Goal: Use online tool/utility: Utilize a website feature to perform a specific function

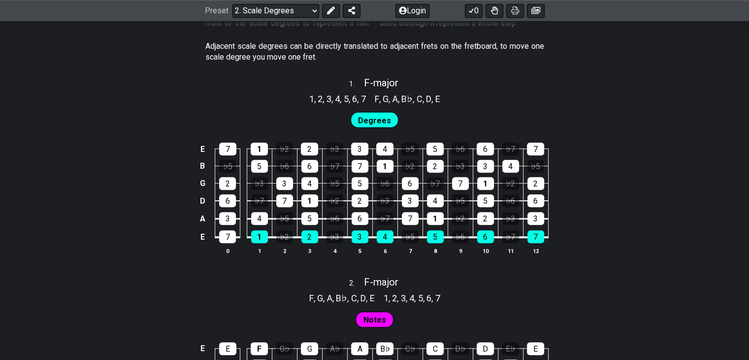
scroll to position [648, 0]
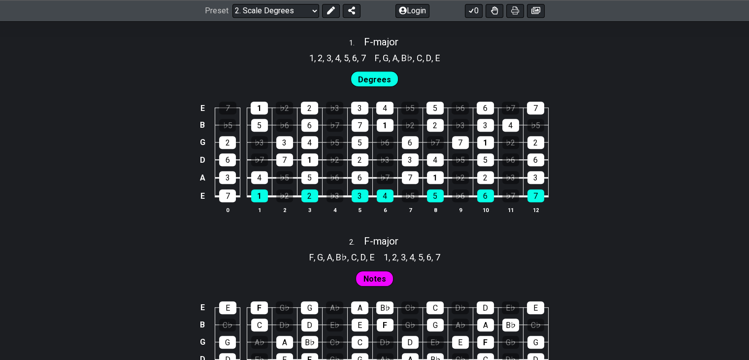
click at [227, 105] on div "7" at bounding box center [227, 107] width 17 height 13
click at [228, 102] on div "7" at bounding box center [227, 107] width 17 height 13
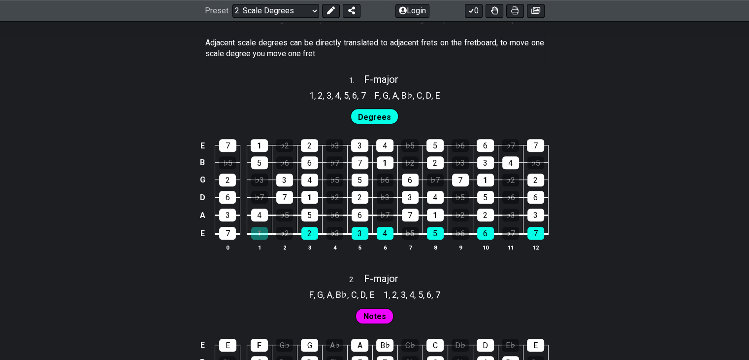
click at [260, 232] on div "1" at bounding box center [259, 233] width 17 height 13
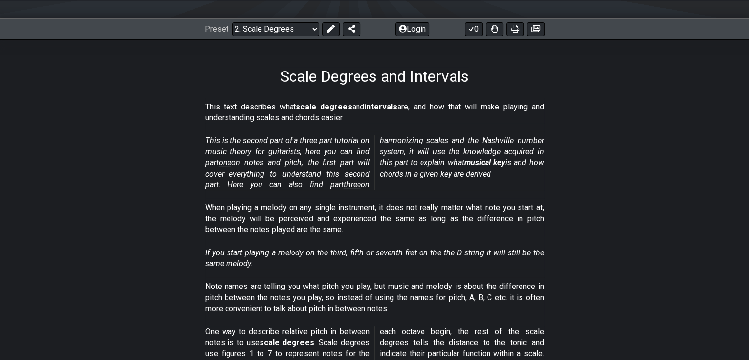
scroll to position [0, 0]
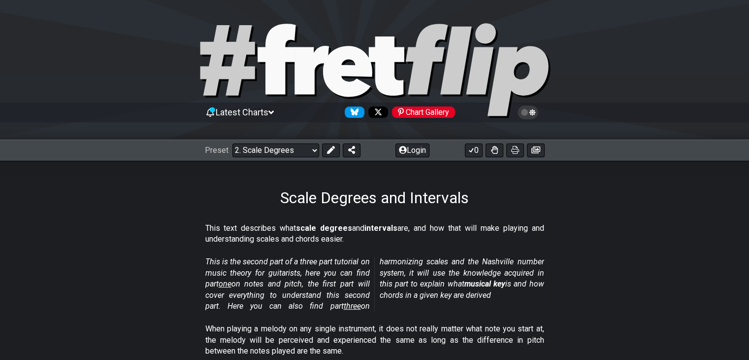
click at [305, 144] on select "Welcome to #fretflip! Initial Preset Custom Preset Minor Pentatonic Major Penta…" at bounding box center [275, 150] width 87 height 14
click at [232, 143] on select "Welcome to #fretflip! Initial Preset Custom Preset Minor Pentatonic Major Penta…" at bounding box center [275, 150] width 87 height 14
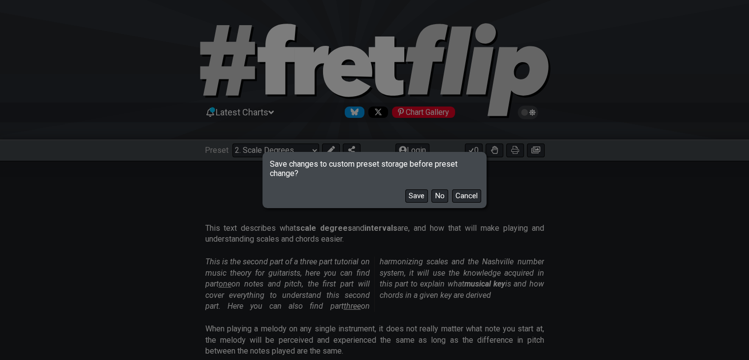
click at [433, 197] on button "No" at bounding box center [439, 195] width 17 height 13
select select "/welcome"
select select "C"
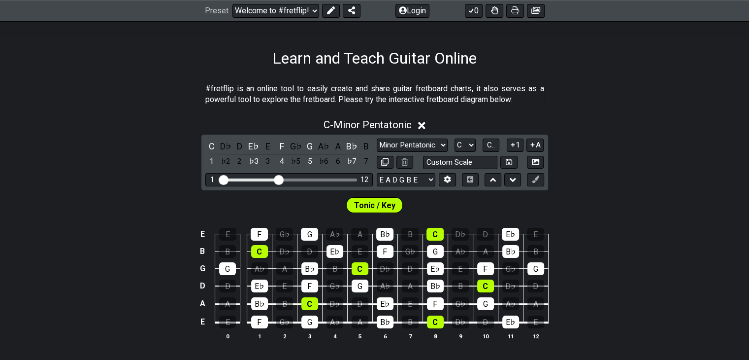
scroll to position [140, 0]
click at [375, 207] on span "Tonic / Key" at bounding box center [374, 204] width 41 height 14
click at [306, 316] on div "G" at bounding box center [309, 321] width 17 height 13
click at [398, 178] on select "E A D G B E E A D G B E E A D G B E B E A D F♯ B A D G C E A D A D G B E E♭ A♭ …" at bounding box center [406, 178] width 59 height 13
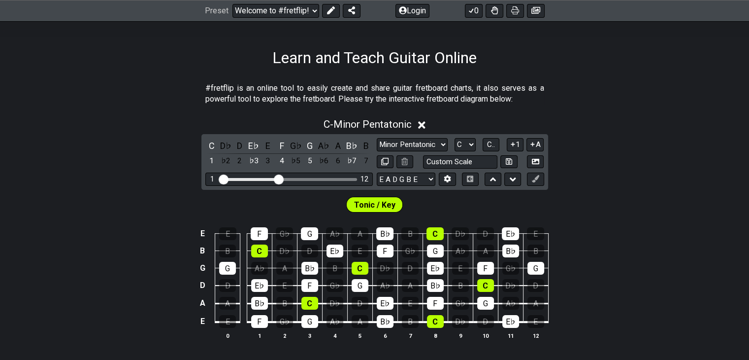
click at [398, 178] on select "E A D G B E E A D G B E E A D G B E B E A D F♯ B A D G C E A D A D G B E E♭ A♭ …" at bounding box center [406, 178] width 59 height 13
drag, startPoint x: 278, startPoint y: 177, endPoint x: 284, endPoint y: 177, distance: 5.4
click at [284, 178] on input "Visible fret range" at bounding box center [289, 178] width 140 height 0
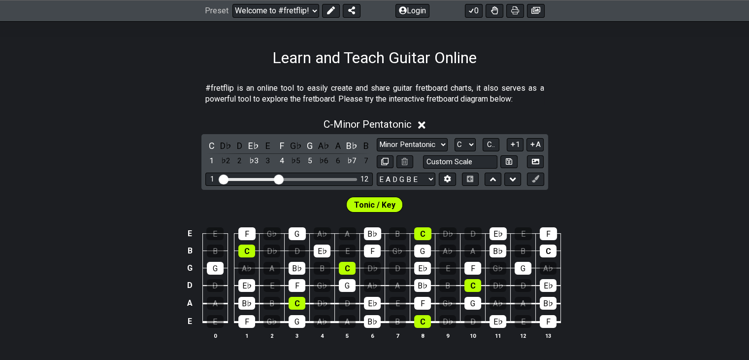
click at [280, 178] on input "Visible fret range" at bounding box center [289, 178] width 140 height 0
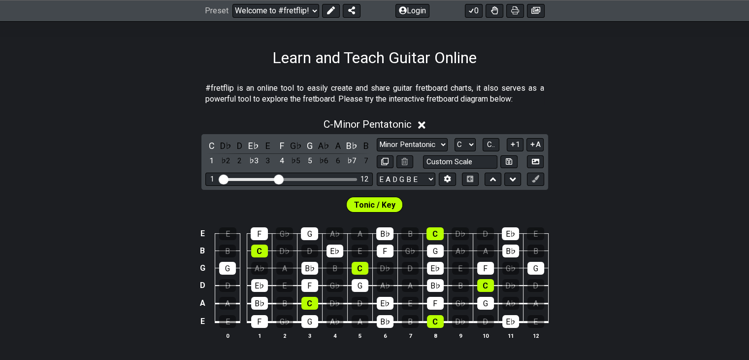
click at [376, 203] on span "Tonic / Key" at bounding box center [374, 204] width 41 height 14
click at [427, 145] on select "Minor Pentatonic Click to edit Minor Pentatonic Major Pentatonic Minor Blues Ma…" at bounding box center [412, 144] width 71 height 13
click at [427, 142] on select "Minor Pentatonic Click to edit Minor Pentatonic Major Pentatonic Minor Blues Ma…" at bounding box center [412, 144] width 71 height 13
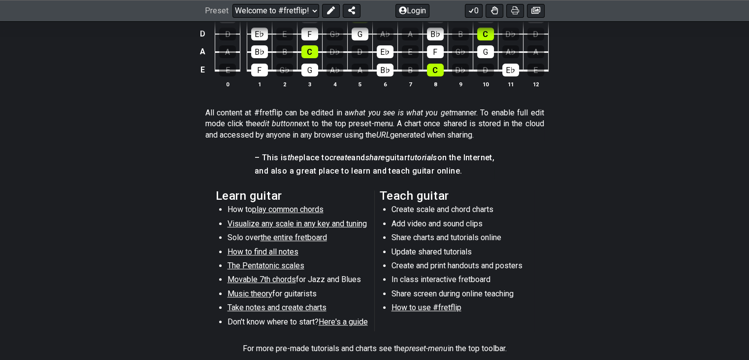
scroll to position [392, 0]
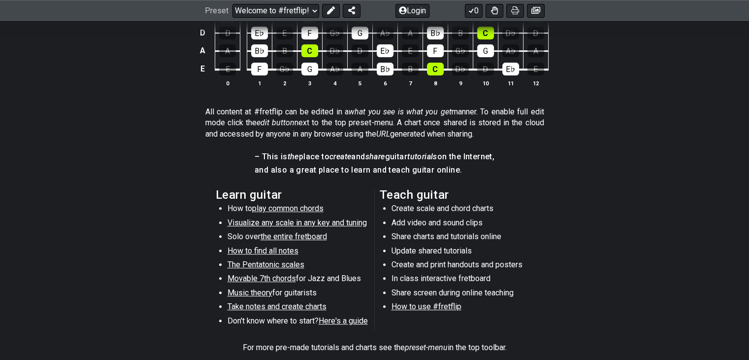
click at [270, 249] on span "How to find all notes" at bounding box center [263, 250] width 71 height 9
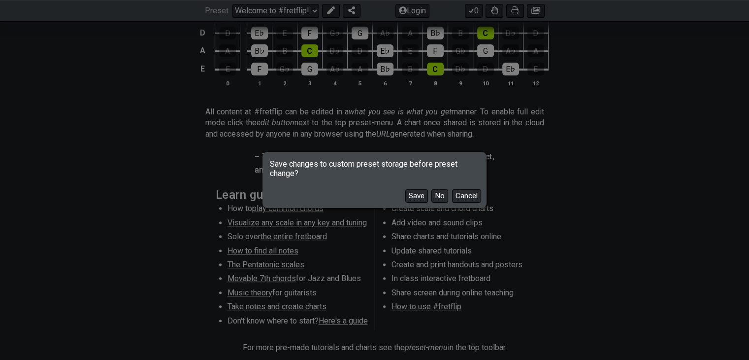
click at [437, 196] on button "No" at bounding box center [439, 195] width 17 height 13
select select "/find-all-notes"
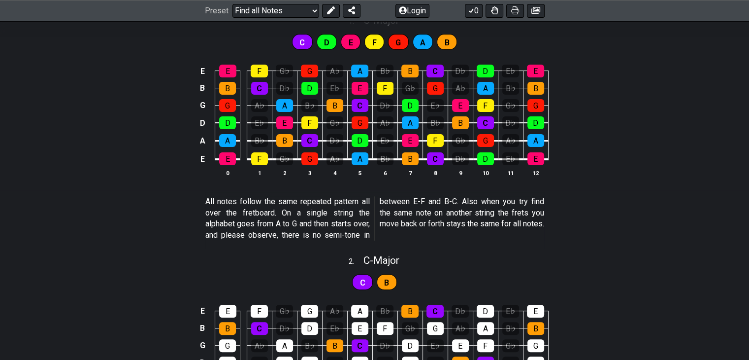
scroll to position [279, 0]
